Goal: Find specific page/section: Find specific page/section

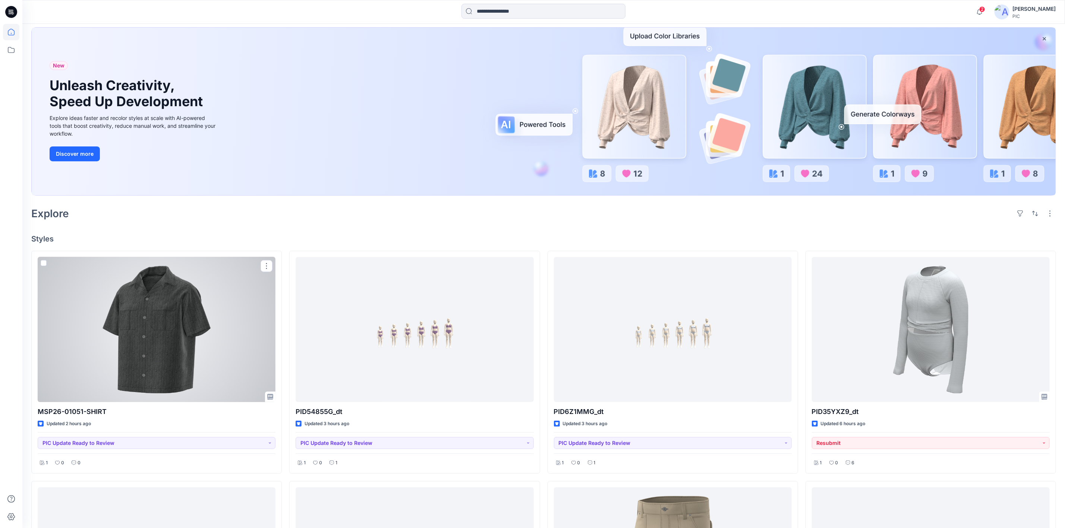
scroll to position [74, 0]
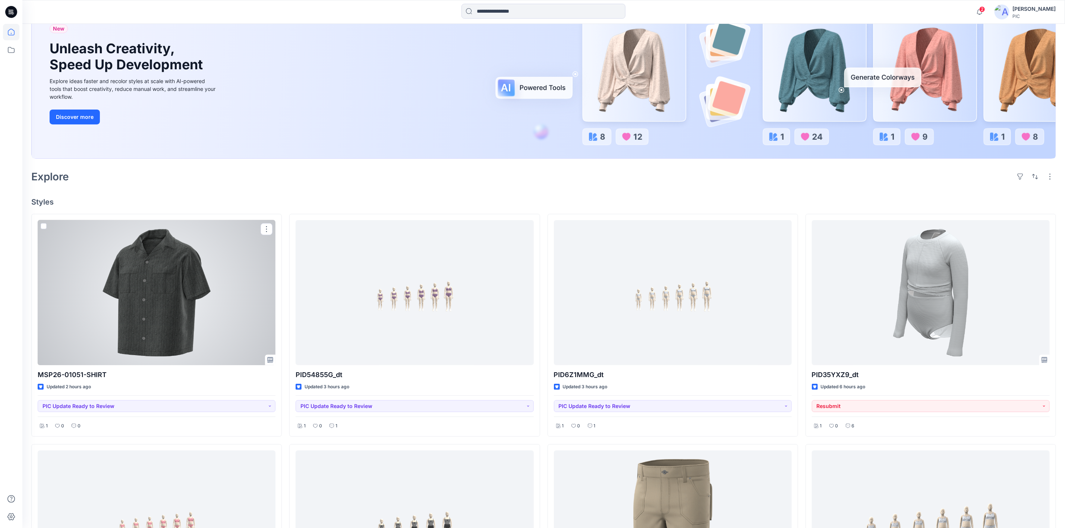
click at [142, 312] on div at bounding box center [157, 292] width 238 height 145
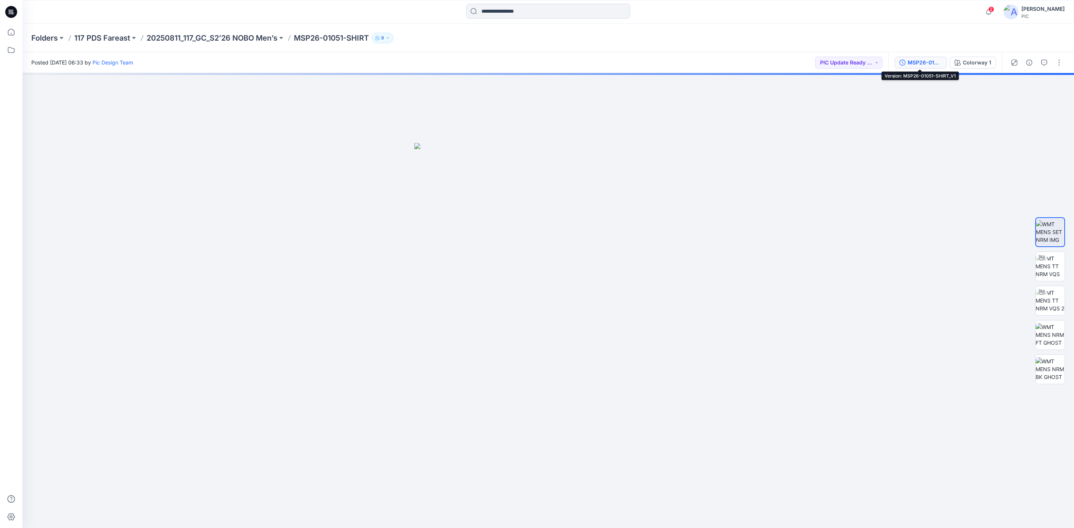
click at [913, 64] on div "MSP26-01051-SHIRT_V1" at bounding box center [924, 63] width 34 height 8
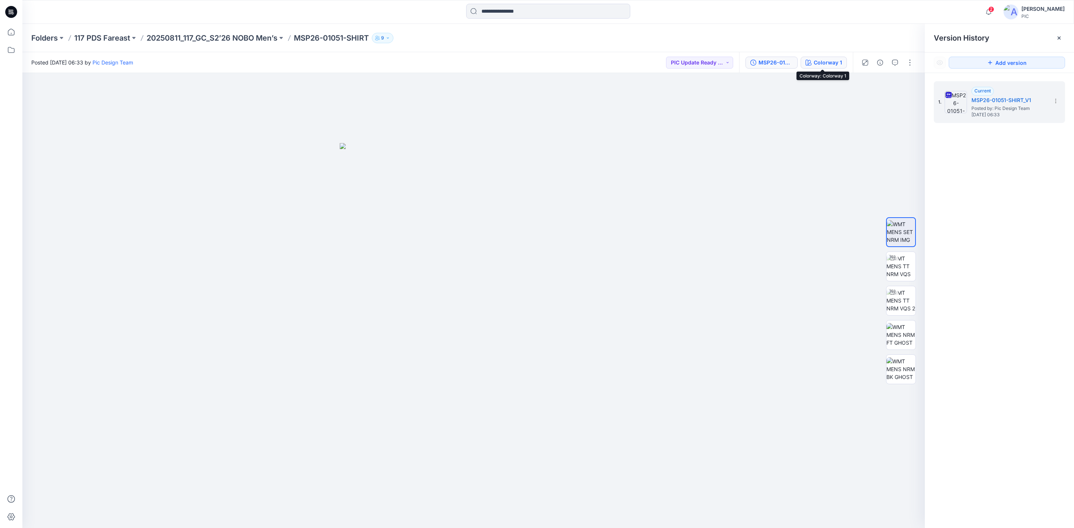
click at [832, 61] on div "Colorway 1" at bounding box center [827, 63] width 28 height 8
click at [995, 105] on li "Colorway 1" at bounding box center [998, 97] width 131 height 28
click at [991, 95] on li "Colorway 1" at bounding box center [998, 97] width 131 height 28
click at [756, 59] on button "MSP26-01051-SHIRT_V1" at bounding box center [771, 63] width 52 height 12
click at [1014, 246] on div "1. Current MSP26-01051-SHIRT_V1 Posted by: Pic Design Team [DATE] 06:33" at bounding box center [998, 306] width 149 height 466
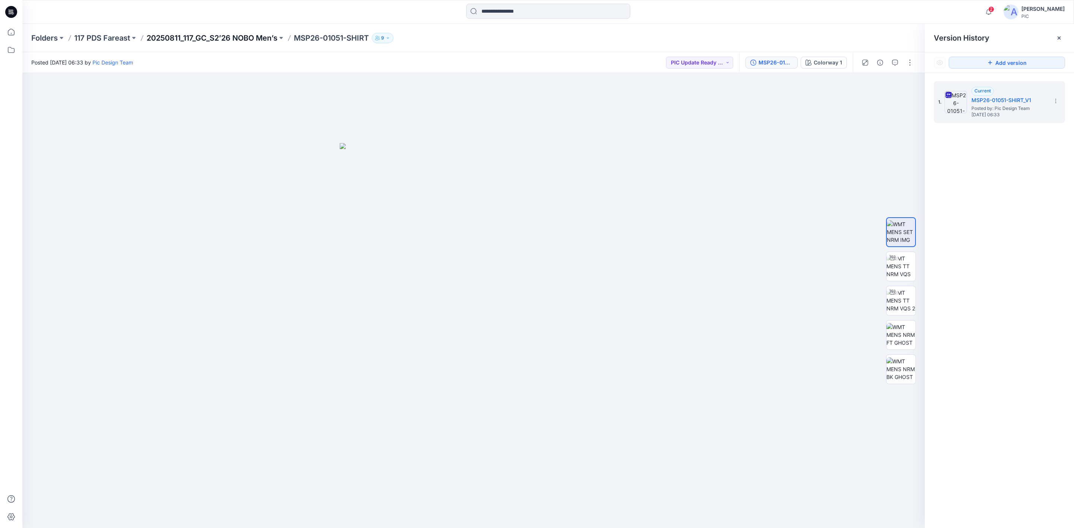
click at [192, 34] on p "20250811_117_GC_S2’26 NOBO Men’s" at bounding box center [212, 38] width 131 height 10
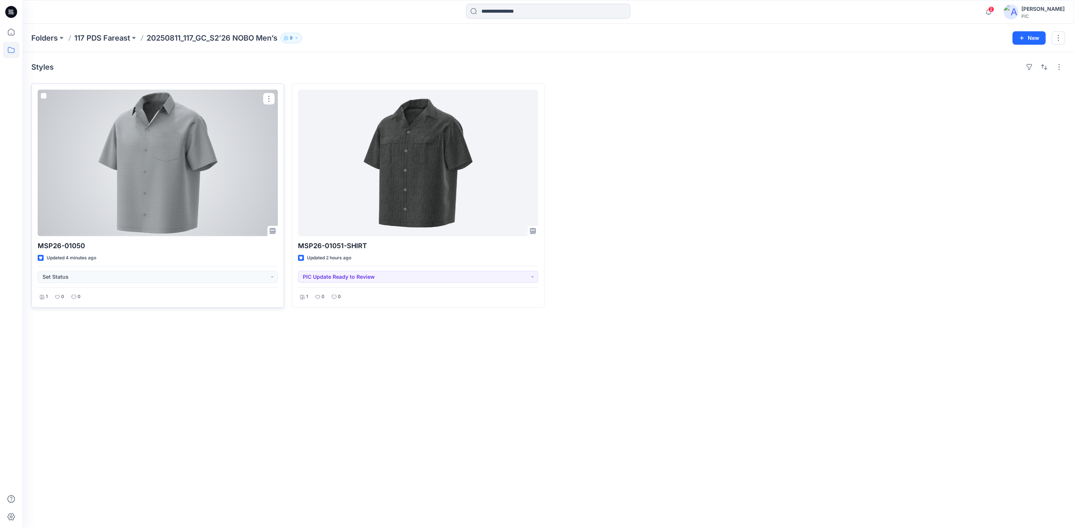
click at [138, 167] on div at bounding box center [158, 163] width 240 height 147
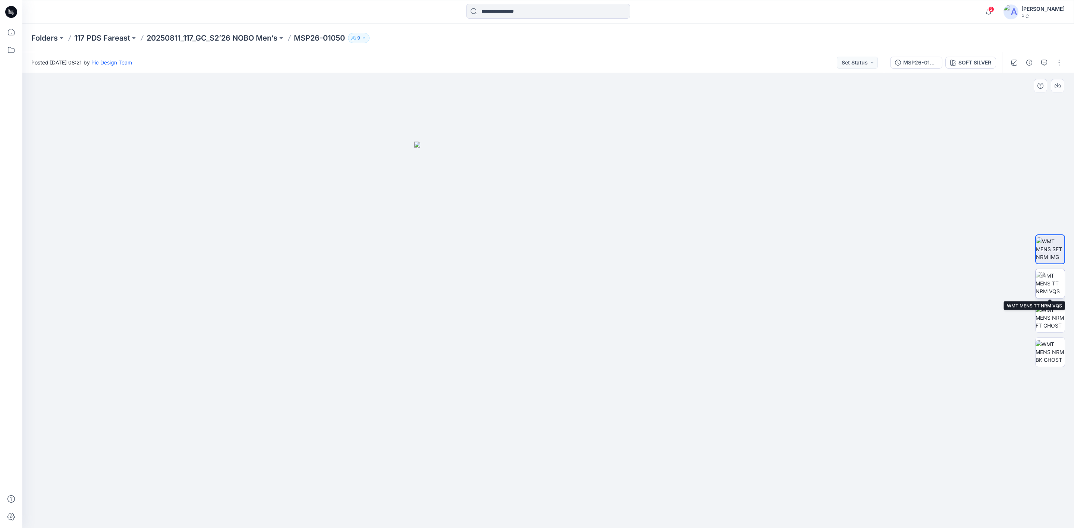
click at [1046, 277] on div at bounding box center [1041, 275] width 12 height 12
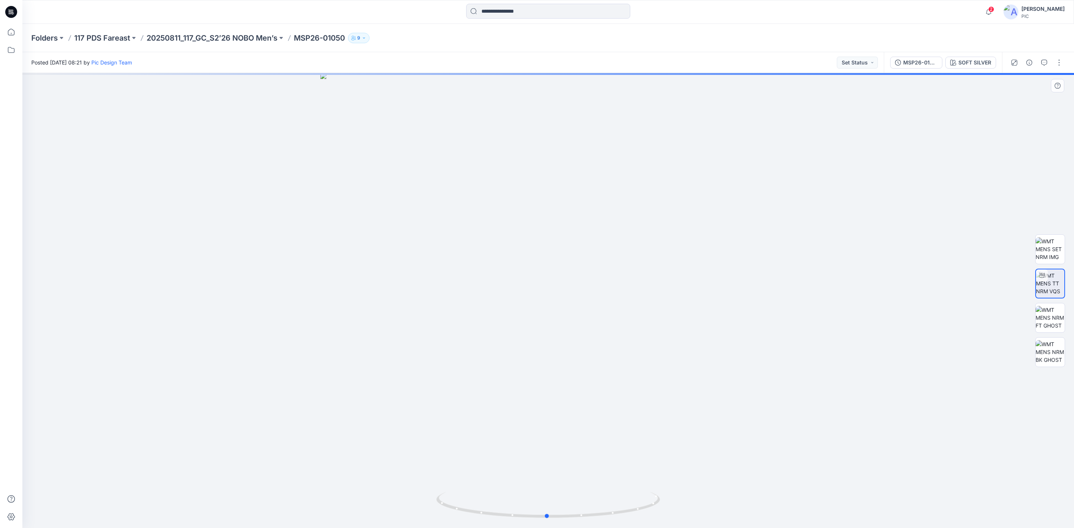
click at [642, 452] on div at bounding box center [547, 300] width 1051 height 455
click at [205, 35] on p "20250811_117_GC_S2’26 NOBO Men’s" at bounding box center [212, 38] width 131 height 10
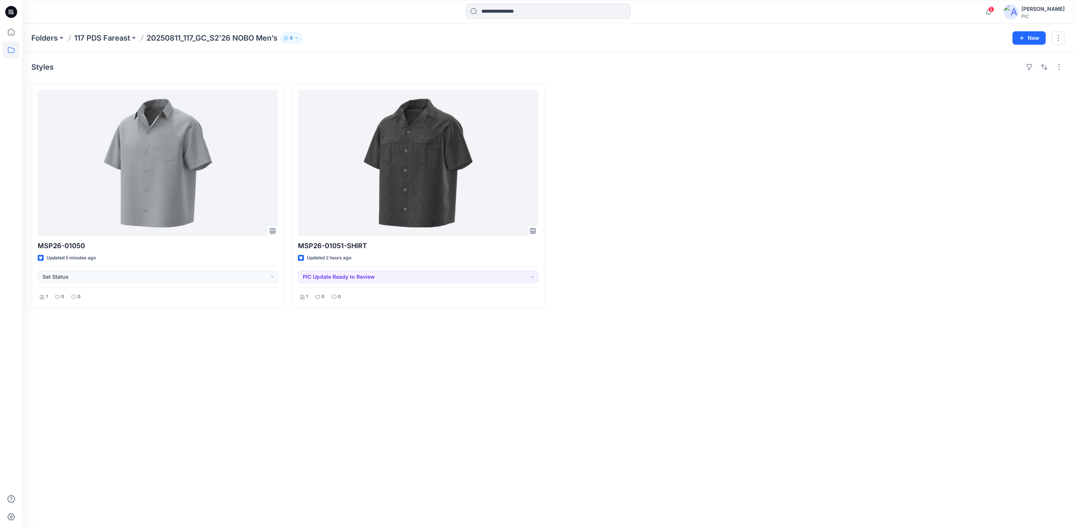
drag, startPoint x: 399, startPoint y: 404, endPoint x: 317, endPoint y: 65, distance: 348.4
click at [399, 403] on div "Styles MSP26-01050 Updated 5 minutes ago Set Status 1 0 0 MSP26-01051-SHIRT Upd…" at bounding box center [547, 290] width 1051 height 476
